Goal: Communication & Community: Ask a question

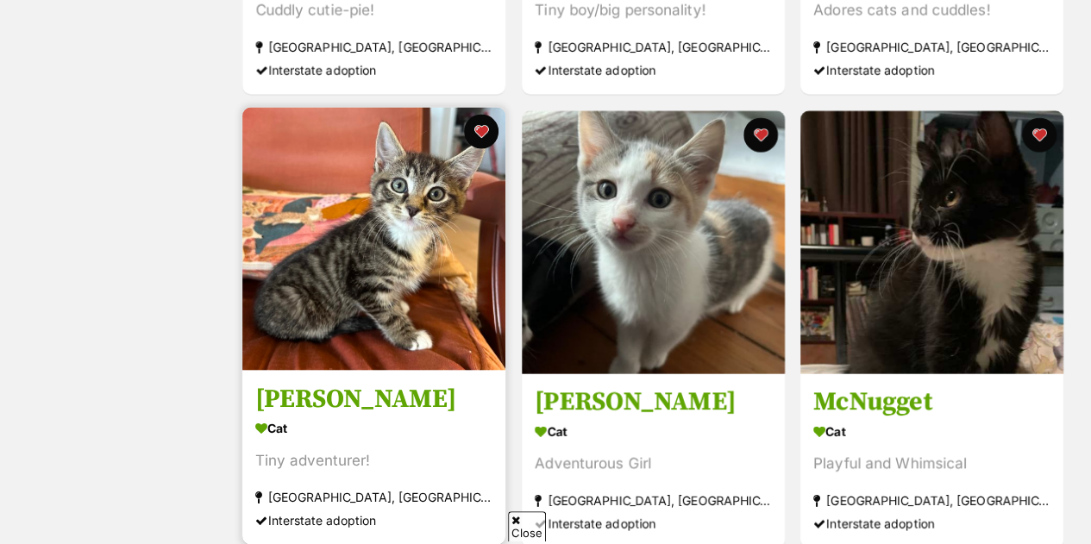
scroll to position [1604, 0]
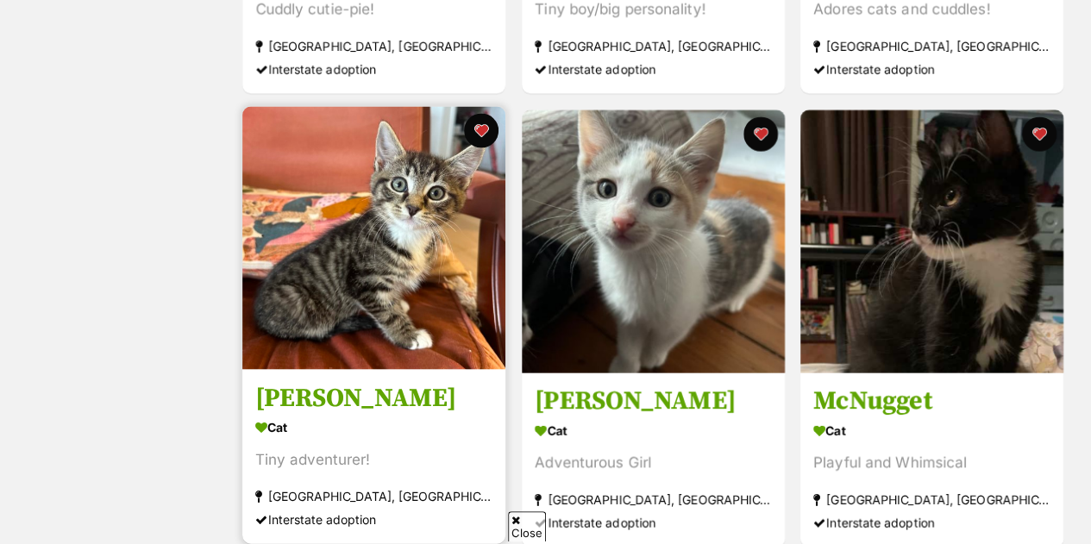
click at [366, 384] on h3 "Bernard" at bounding box center [373, 397] width 237 height 33
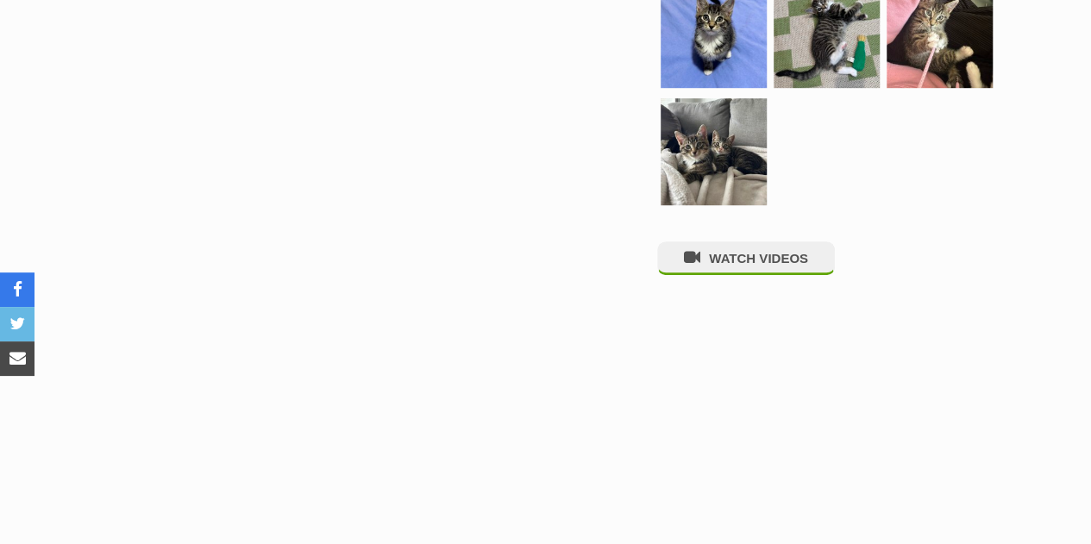
scroll to position [505, 0]
click at [751, 260] on button "WATCH VIDEOS" at bounding box center [746, 258] width 178 height 34
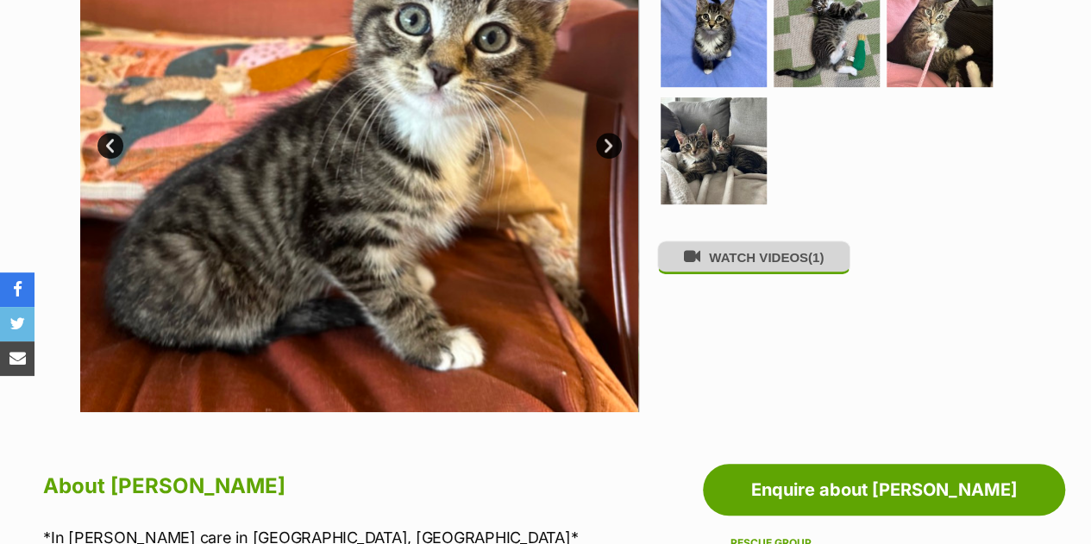
scroll to position [0, 0]
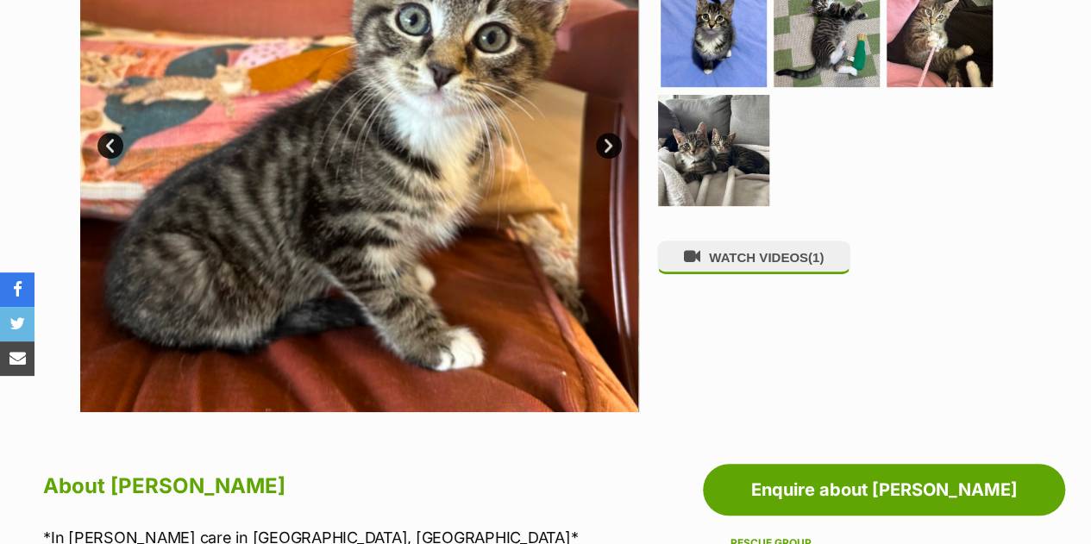
click at [716, 173] on img at bounding box center [713, 150] width 111 height 111
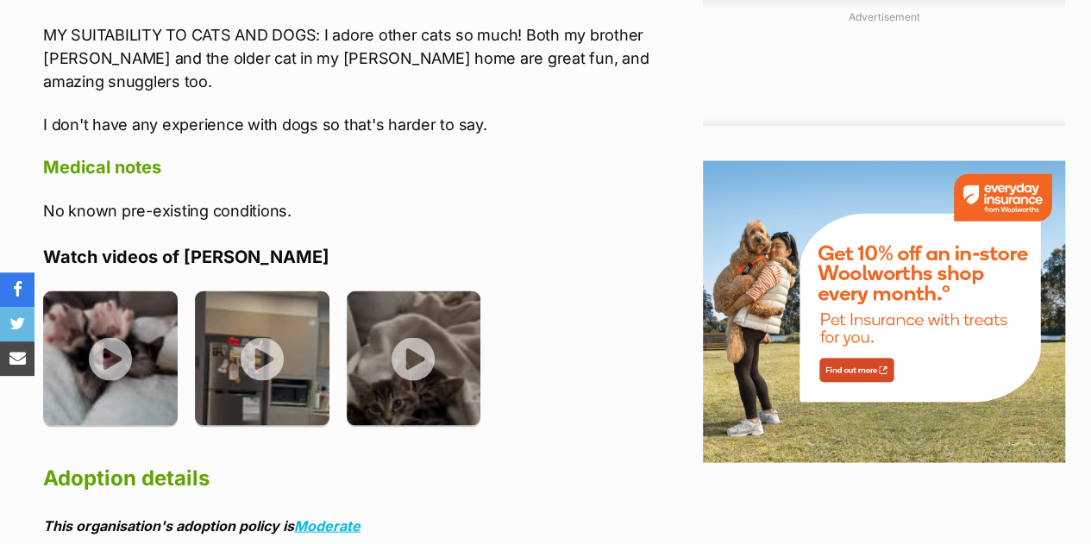
scroll to position [4675, 0]
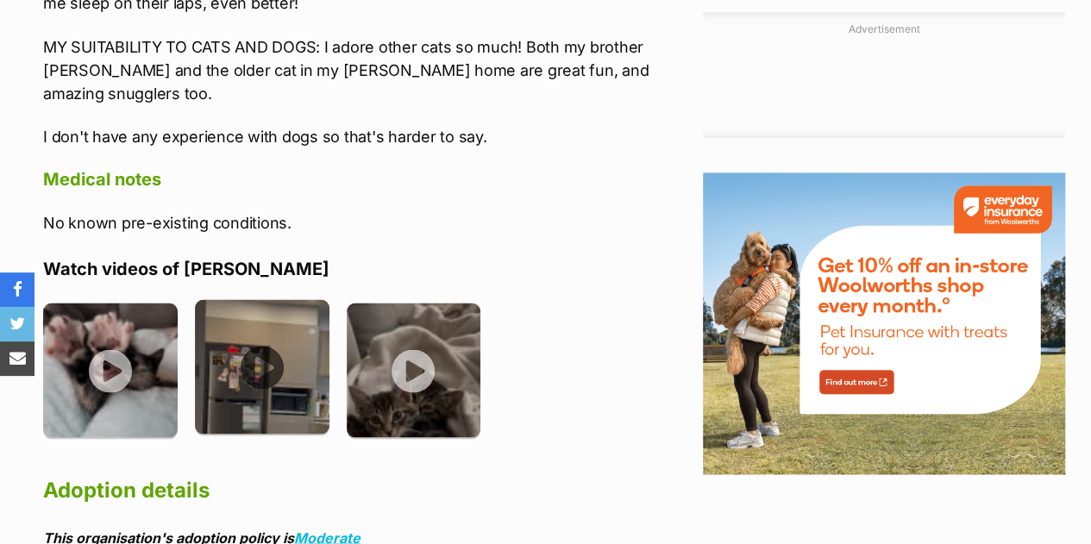
click at [276, 310] on img at bounding box center [262, 366] width 135 height 135
click at [271, 329] on img at bounding box center [262, 366] width 135 height 135
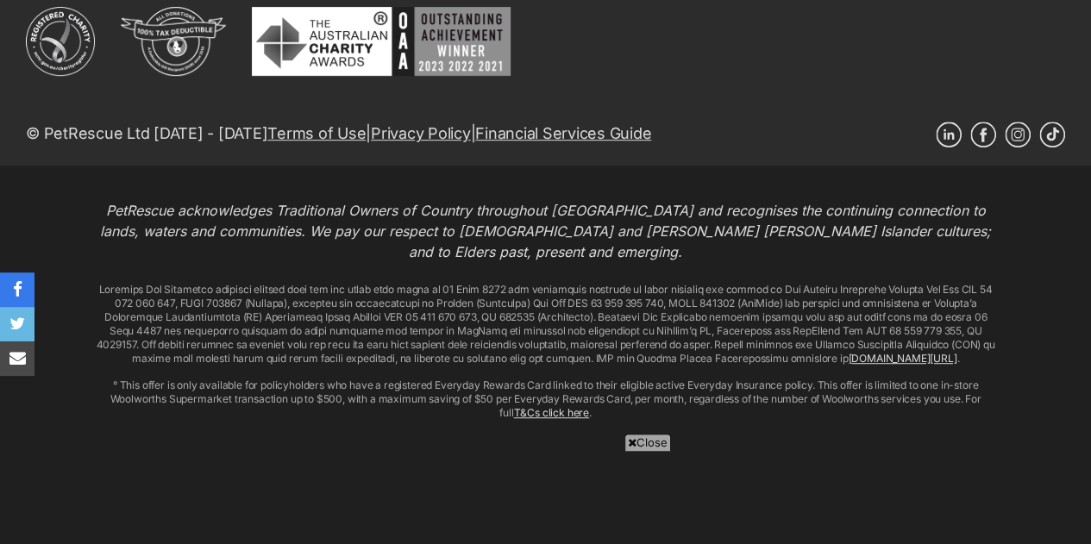
scroll to position [1850, 0]
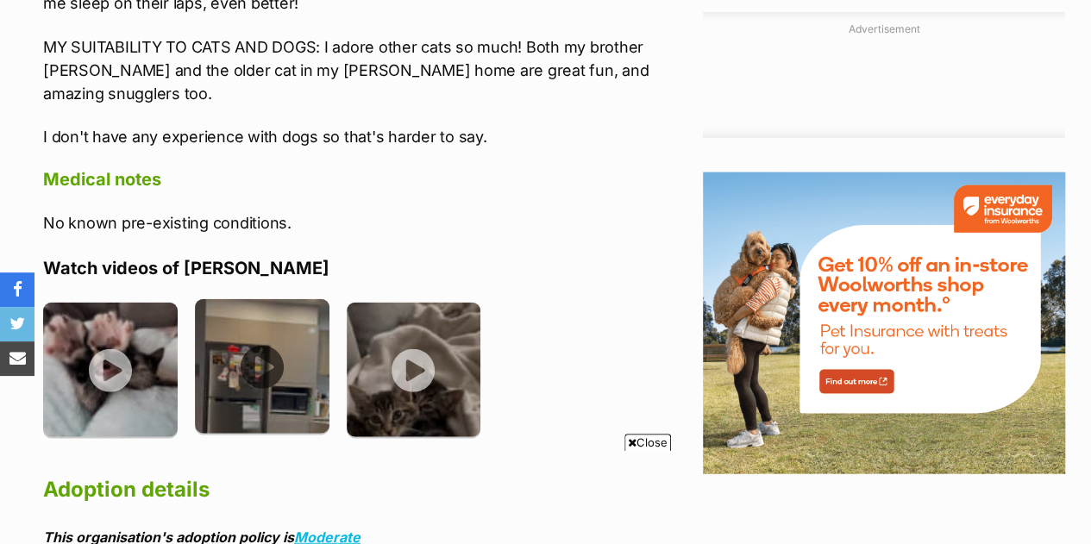
click at [271, 329] on img at bounding box center [262, 366] width 135 height 135
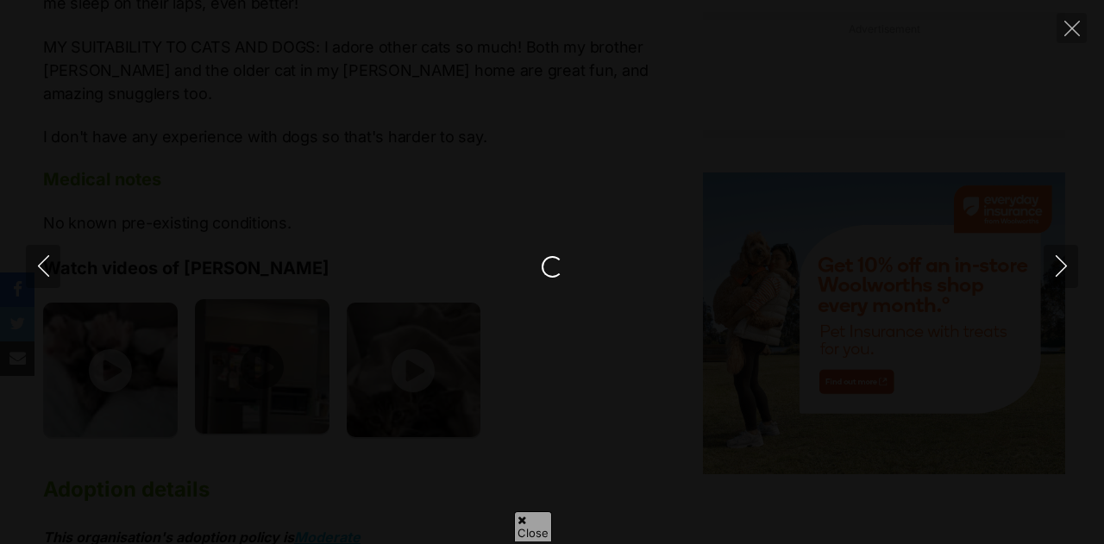
click at [271, 329] on div at bounding box center [552, 272] width 1104 height 544
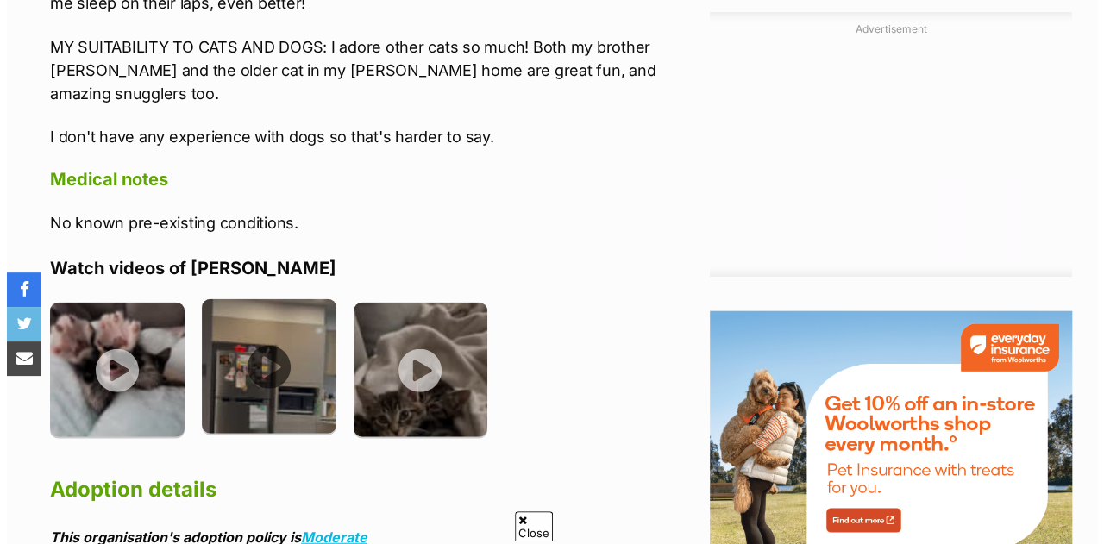
scroll to position [0, 0]
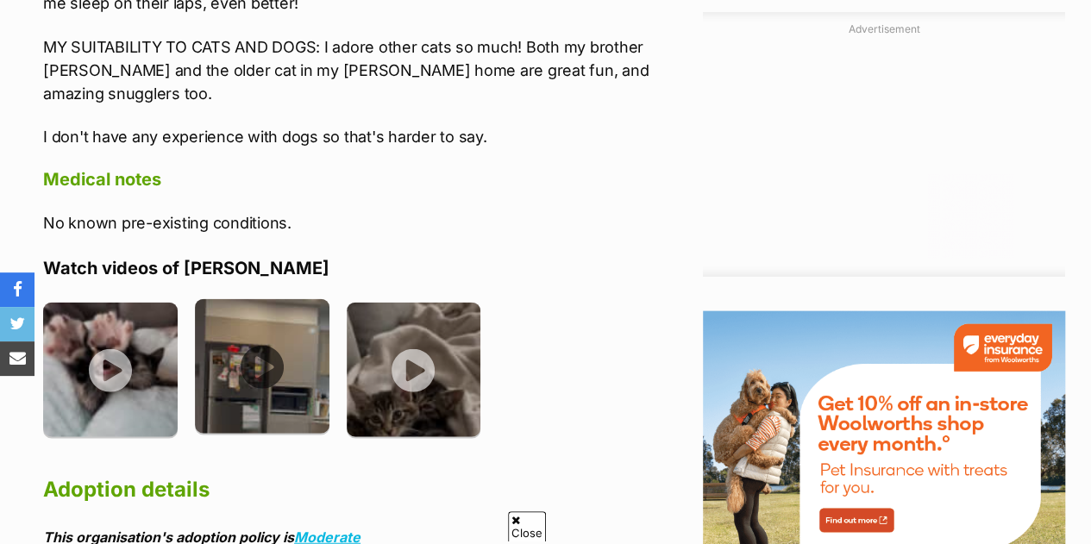
click at [274, 310] on img at bounding box center [262, 366] width 135 height 135
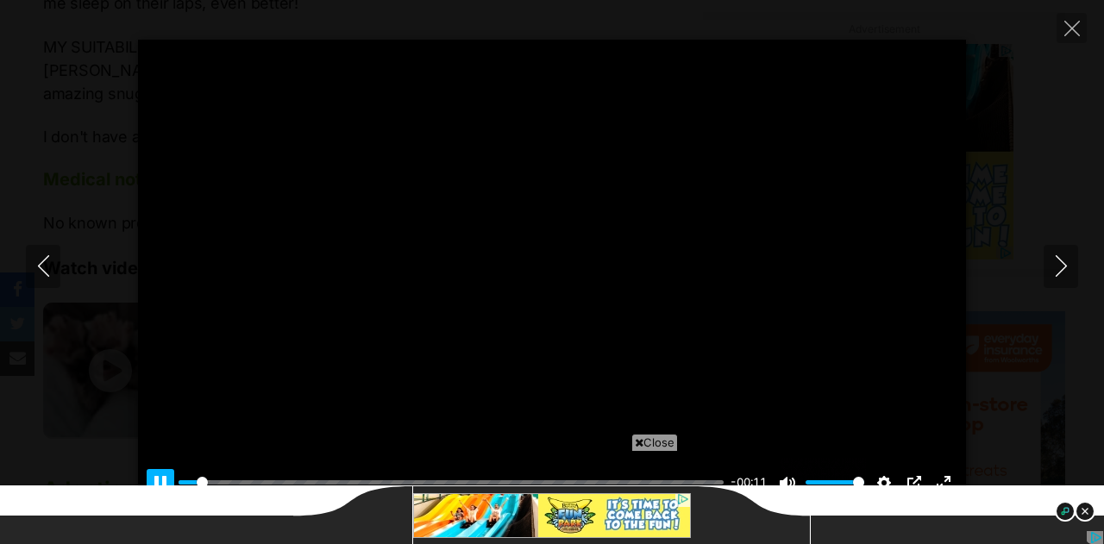
drag, startPoint x: 649, startPoint y: 193, endPoint x: 160, endPoint y: 475, distance: 564.5
click at [160, 475] on div "Pause Play % buffered 00:00 -00:11 Unmute Mute Disable captions Enable captions…" at bounding box center [552, 273] width 828 height 466
click at [1087, 511] on img at bounding box center [1085, 511] width 22 height 22
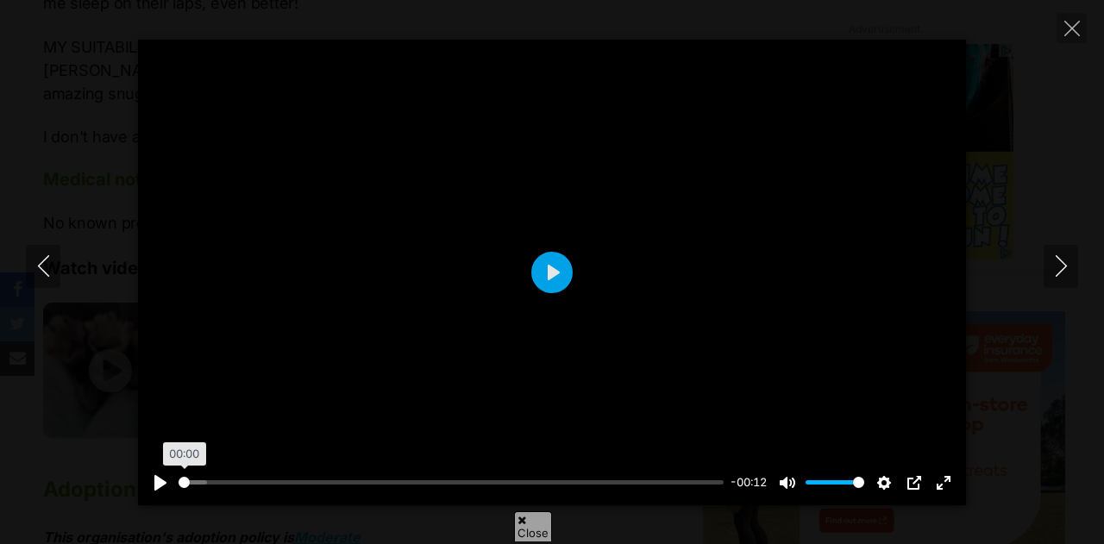
drag, startPoint x: 191, startPoint y: 483, endPoint x: 169, endPoint y: 483, distance: 22.4
click at [179, 483] on input "Seek" at bounding box center [451, 482] width 545 height 16
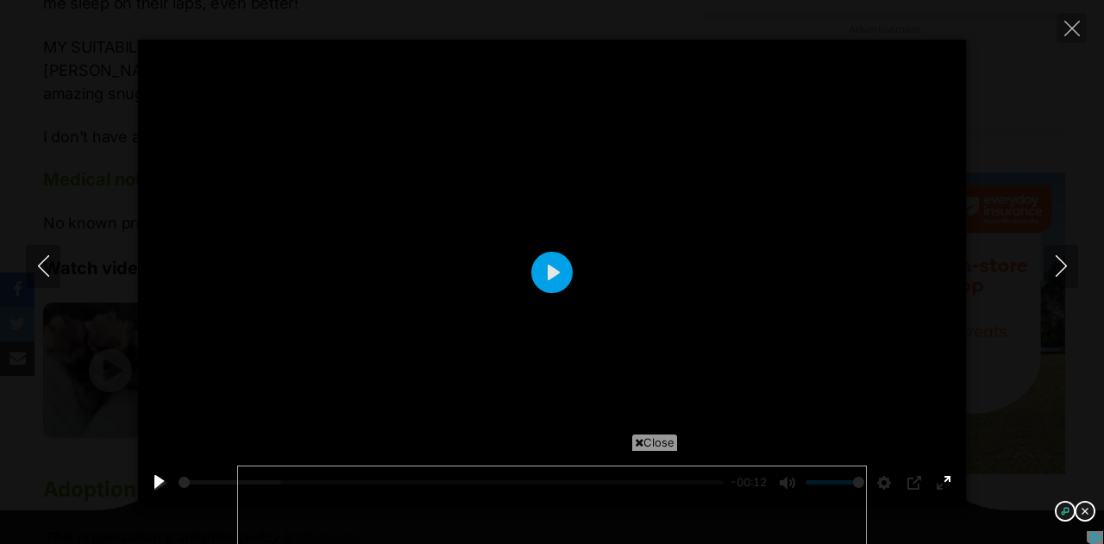
click at [640, 442] on icon at bounding box center [639, 442] width 9 height 11
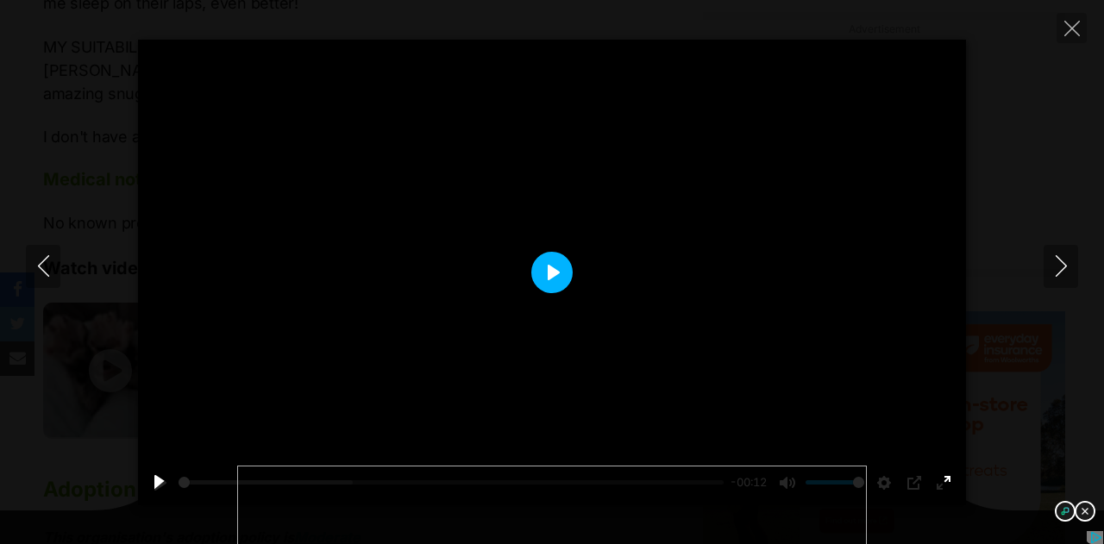
click at [559, 265] on button "Play" at bounding box center [551, 272] width 41 height 41
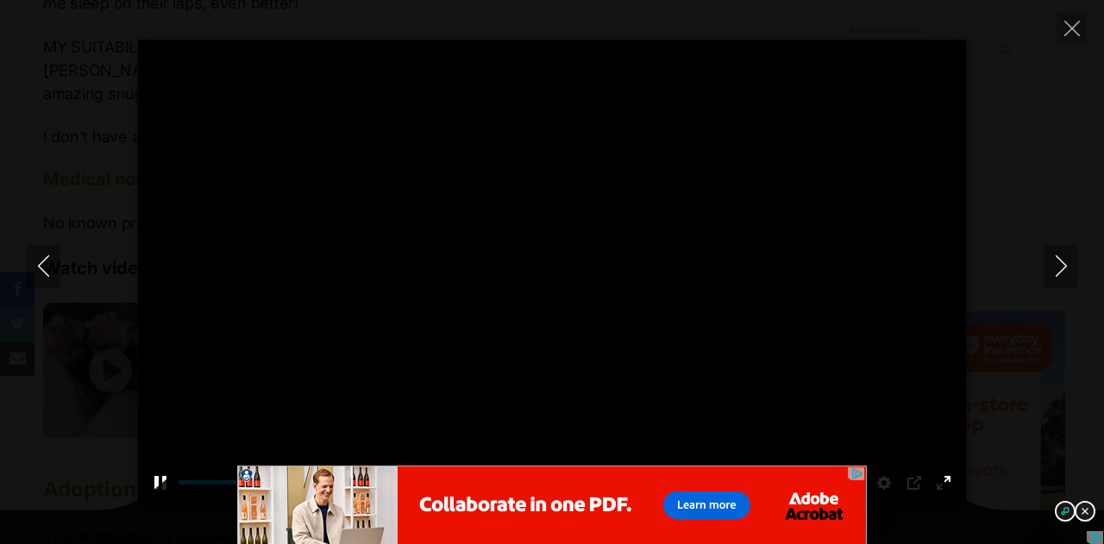
click at [160, 476] on div at bounding box center [552, 506] width 1104 height 78
click at [574, 294] on div at bounding box center [552, 273] width 828 height 466
click at [159, 478] on div at bounding box center [552, 506] width 1104 height 78
click at [546, 279] on button "Play" at bounding box center [551, 272] width 41 height 41
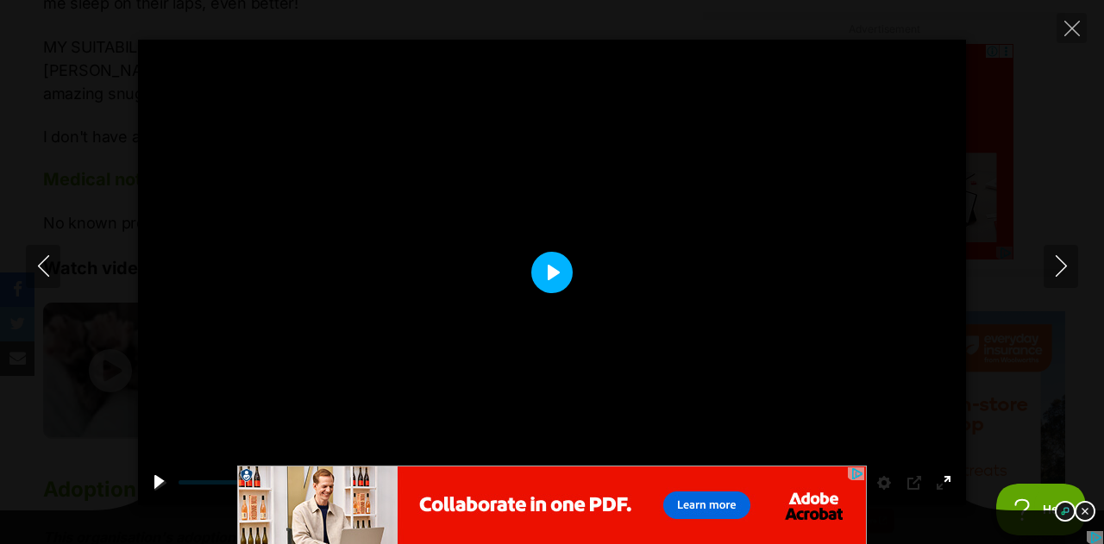
click at [551, 284] on button "Play" at bounding box center [551, 272] width 41 height 41
click at [542, 268] on div at bounding box center [552, 273] width 828 height 466
type input "44.68"
click at [1065, 22] on icon "Close" at bounding box center [1072, 29] width 16 height 16
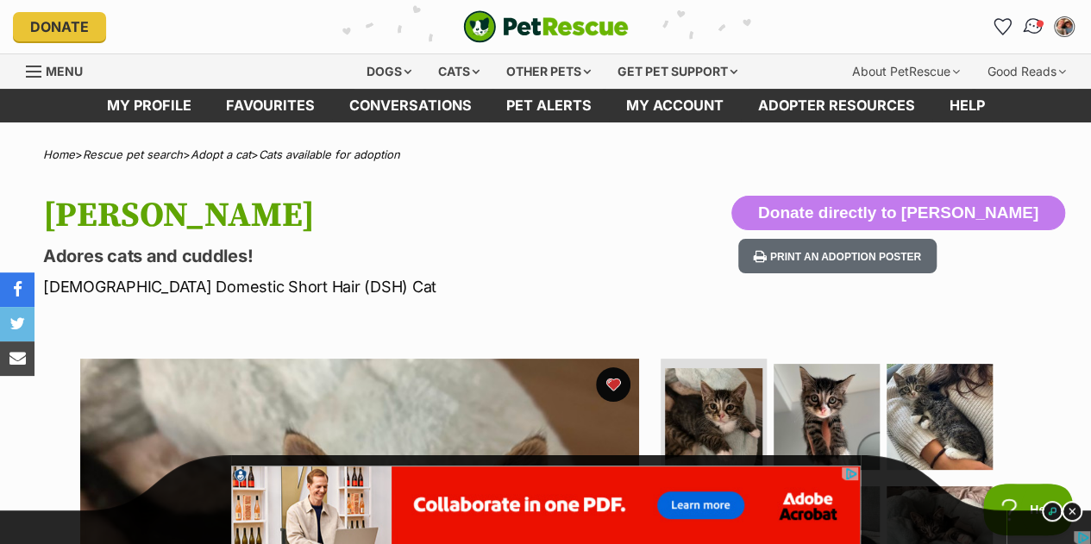
click at [1037, 33] on img "Conversations" at bounding box center [1033, 27] width 23 height 22
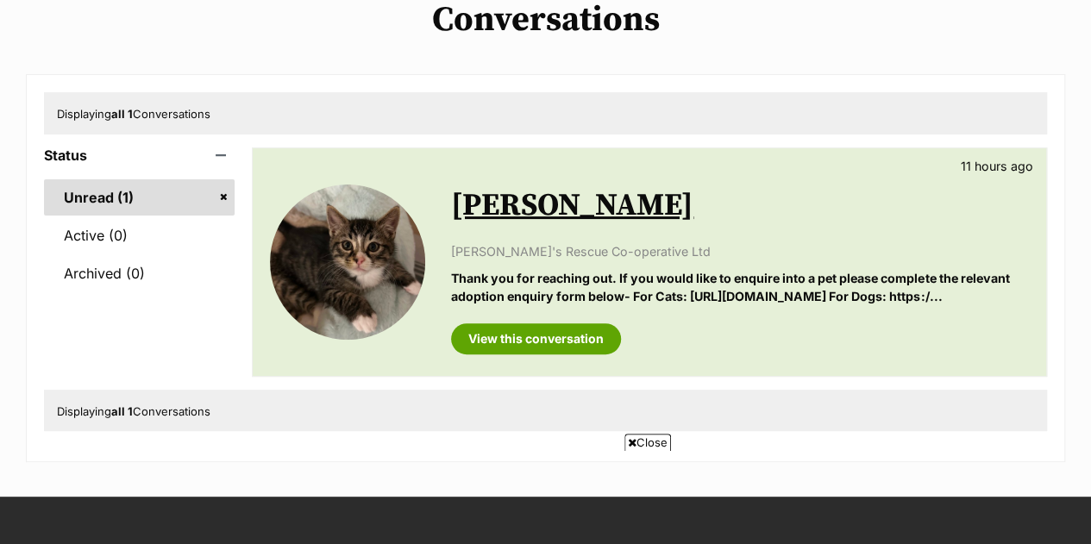
scroll to position [147, 0]
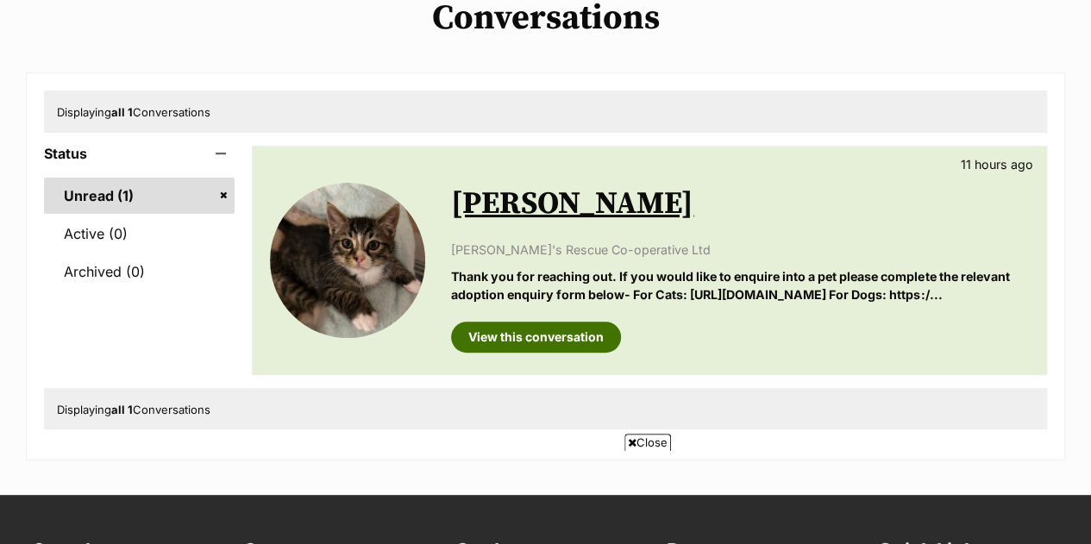
click at [589, 353] on link "View this conversation" at bounding box center [536, 337] width 170 height 31
